Goal: Transaction & Acquisition: Download file/media

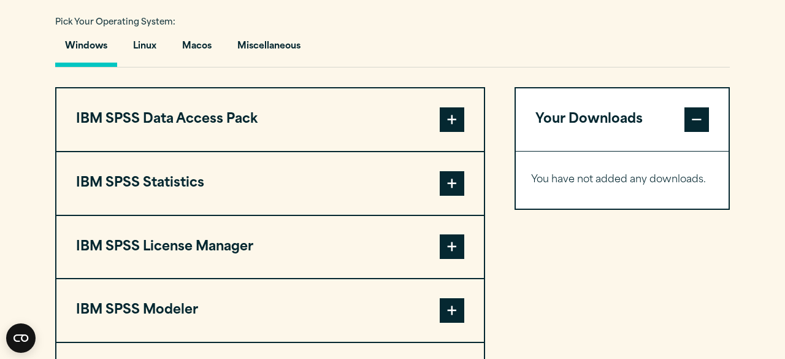
scroll to position [908, 0]
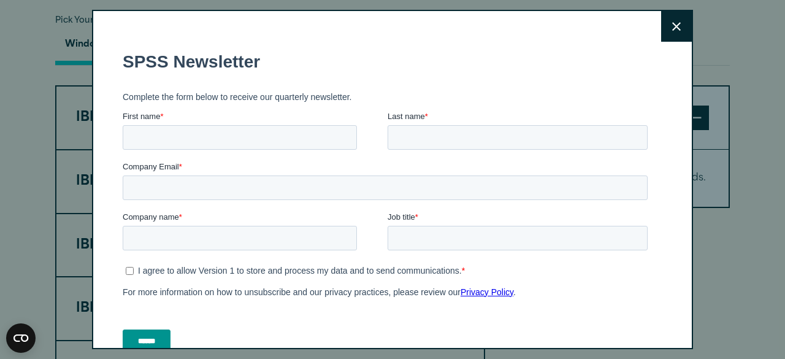
click at [667, 28] on button "Close" at bounding box center [676, 26] width 31 height 31
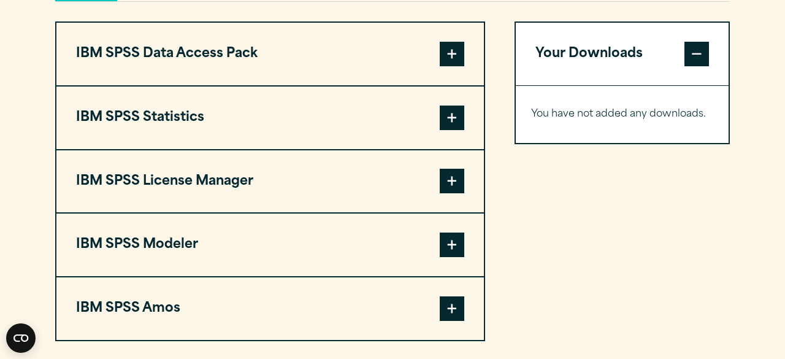
scroll to position [958, 0]
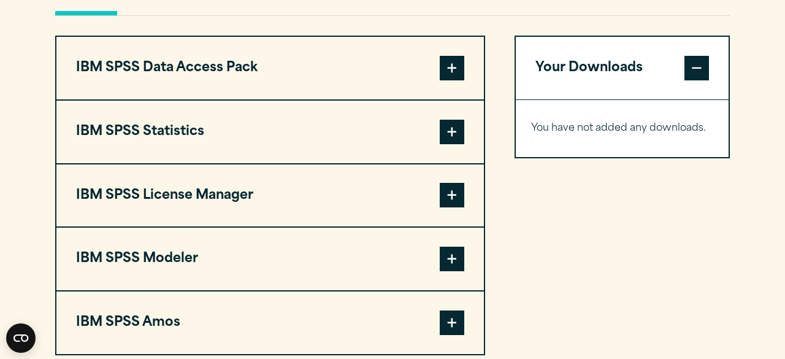
click at [445, 261] on span at bounding box center [452, 258] width 25 height 25
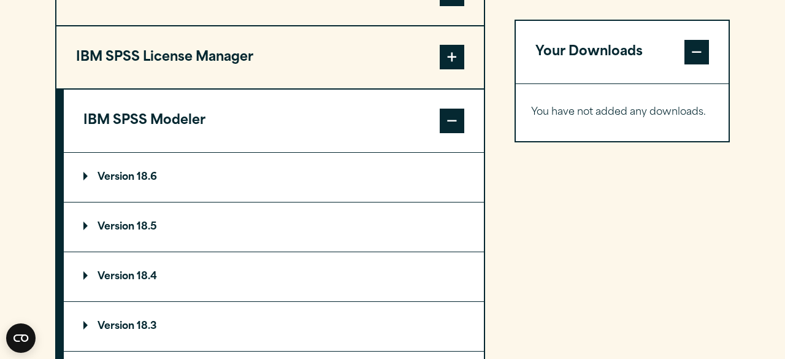
scroll to position [1096, 0]
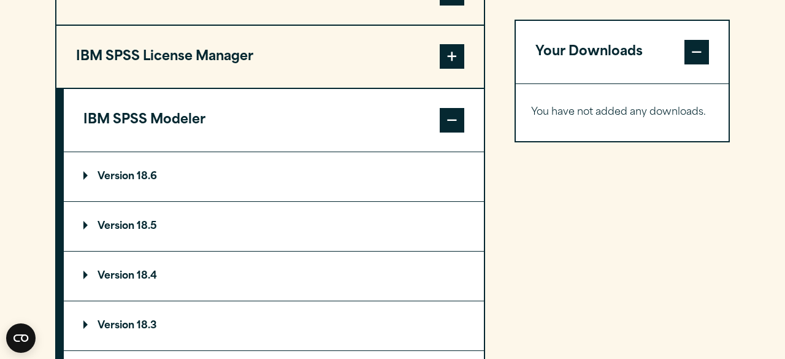
click at [116, 176] on p "Version 18.6" at bounding box center [120, 177] width 74 height 10
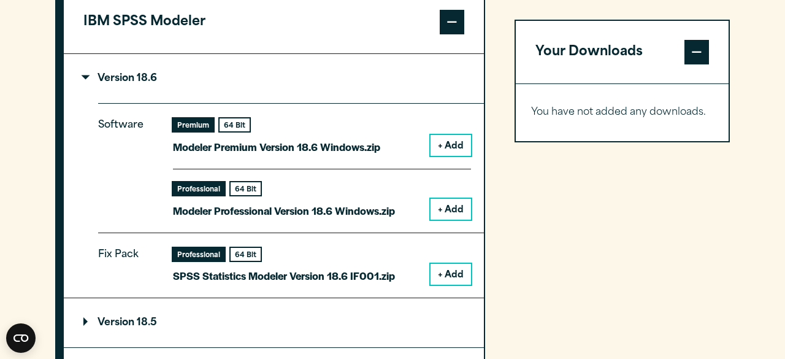
scroll to position [1198, 0]
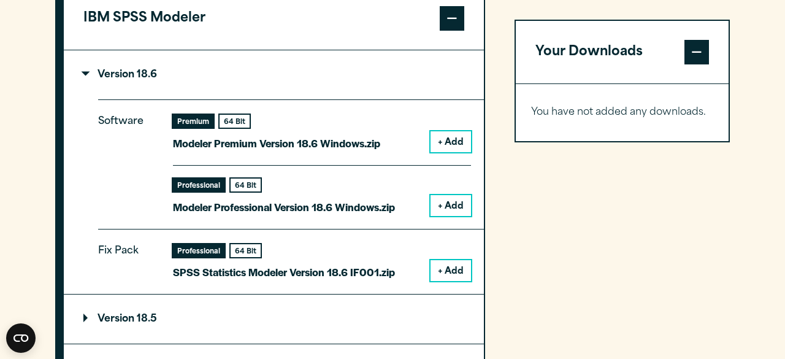
click at [461, 142] on button "+ Add" at bounding box center [450, 141] width 40 height 21
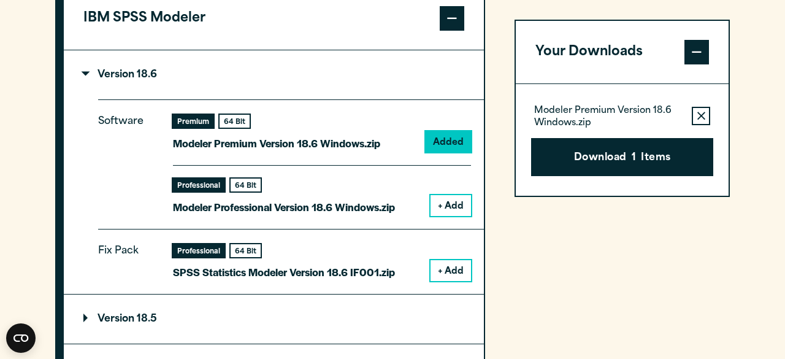
click at [456, 210] on button "+ Add" at bounding box center [450, 205] width 40 height 21
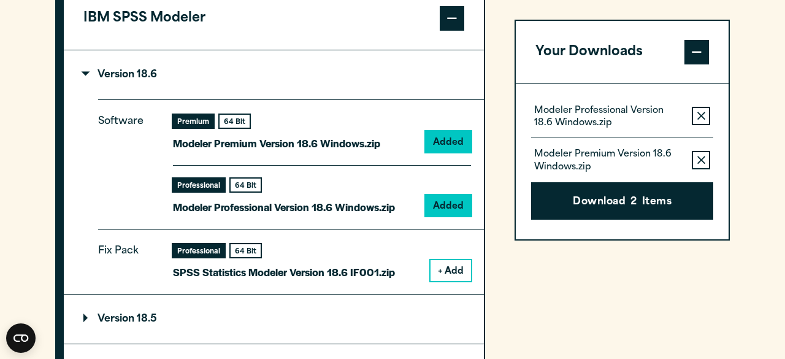
click at [460, 270] on button "+ Add" at bounding box center [450, 270] width 40 height 21
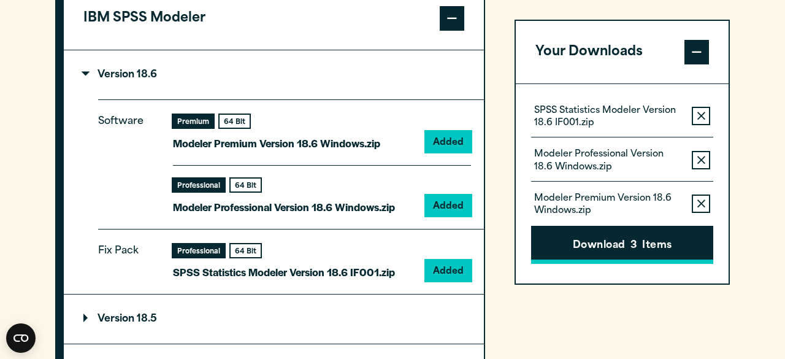
click at [600, 248] on button "Download 3 Items" at bounding box center [622, 245] width 182 height 38
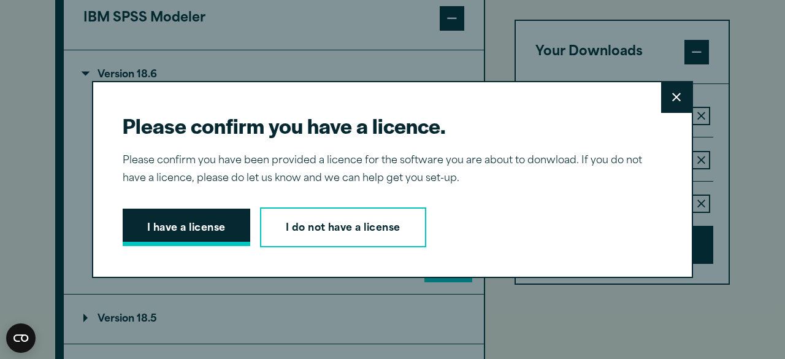
click at [236, 227] on button "I have a license" at bounding box center [187, 227] width 128 height 38
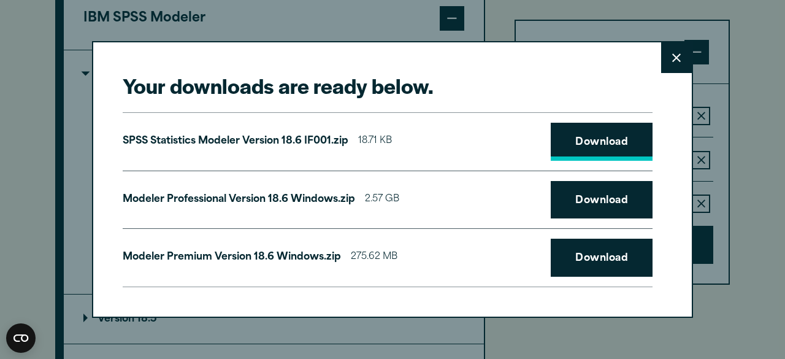
click at [606, 149] on link "Download" at bounding box center [602, 142] width 102 height 38
click at [614, 198] on link "Download" at bounding box center [602, 200] width 102 height 38
click at [518, 271] on div "Modeler Premium Version 18.6 Windows.zip 275.62 MB Download" at bounding box center [388, 257] width 530 height 59
click at [635, 256] on link "Download" at bounding box center [602, 258] width 102 height 38
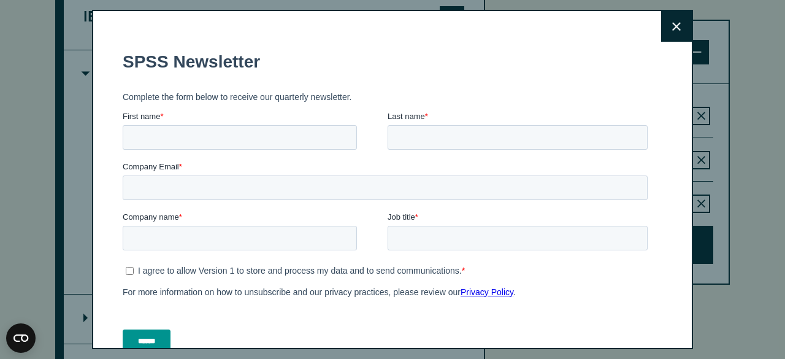
click at [677, 35] on button "Close" at bounding box center [676, 26] width 31 height 31
